Goal: Navigation & Orientation: Understand site structure

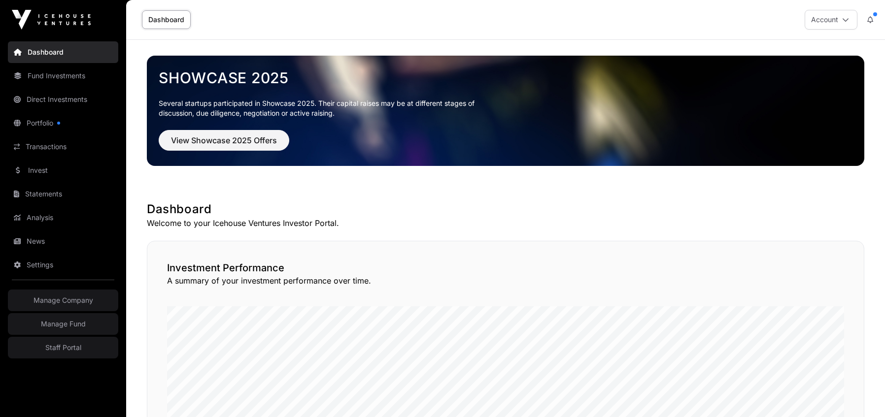
click at [42, 165] on link "Invest" at bounding box center [63, 171] width 110 height 22
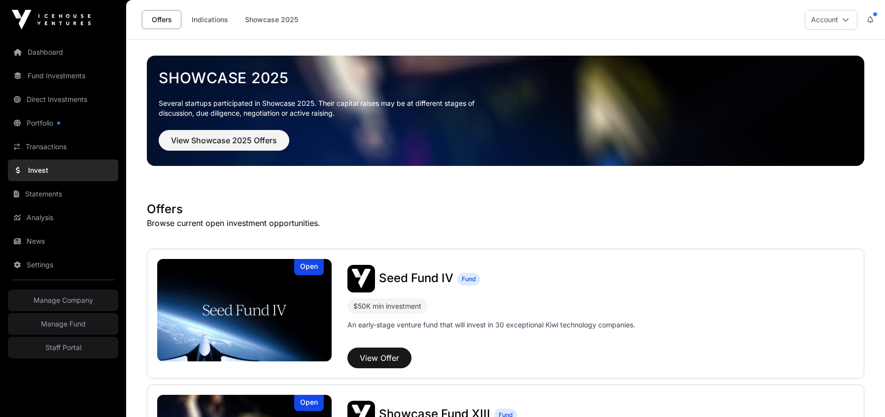
click at [41, 212] on link "Analysis" at bounding box center [63, 218] width 110 height 22
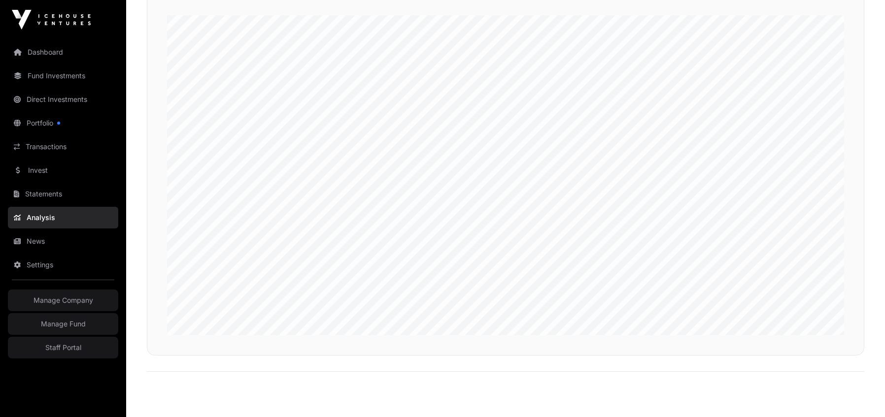
scroll to position [2460, 0]
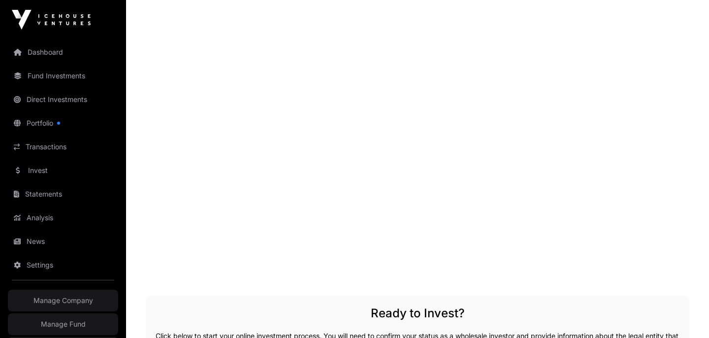
scroll to position [1754, 0]
